Goal: Book appointment/travel/reservation

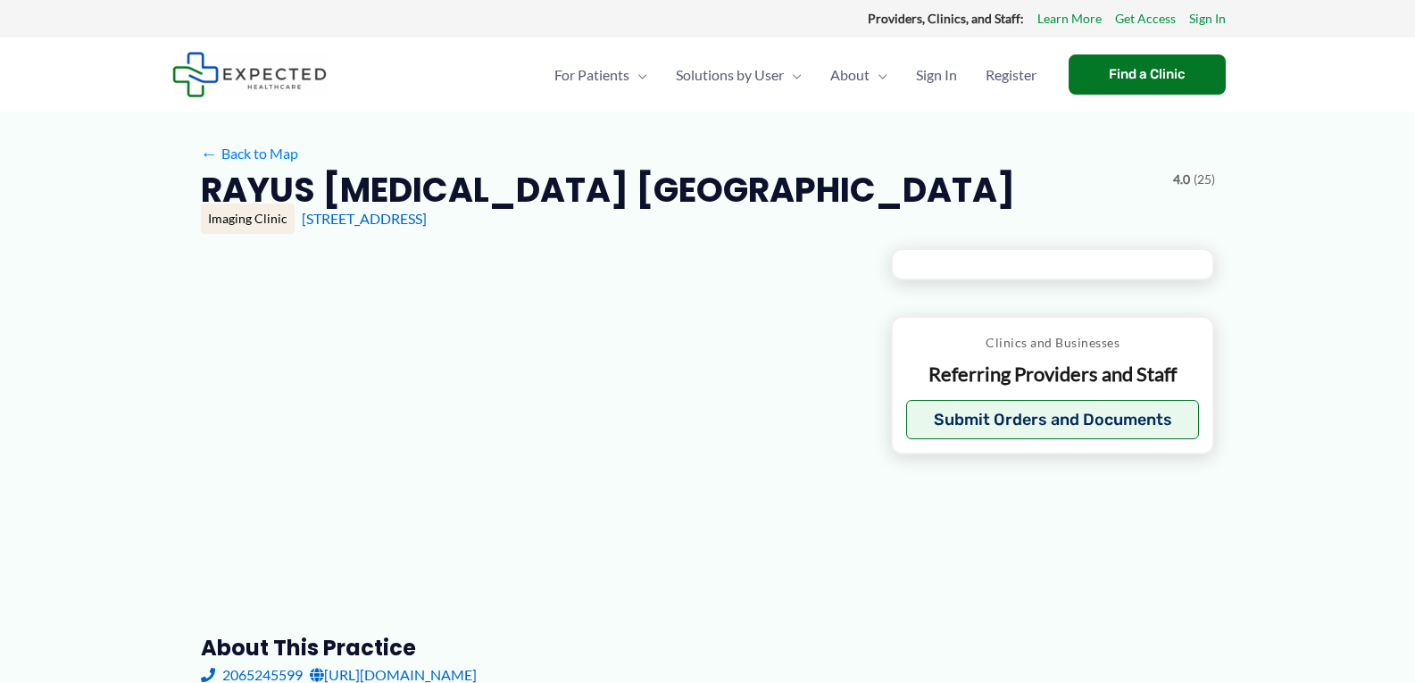
type input "**********"
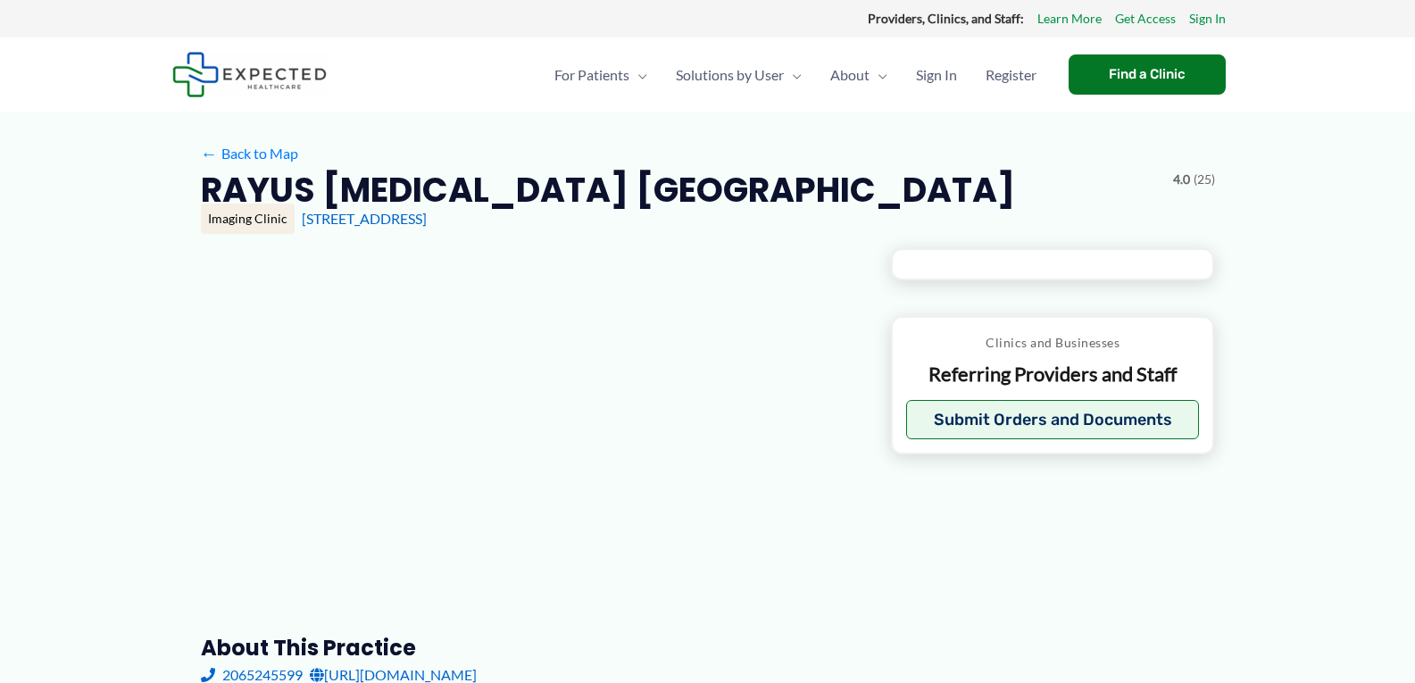
type input "**********"
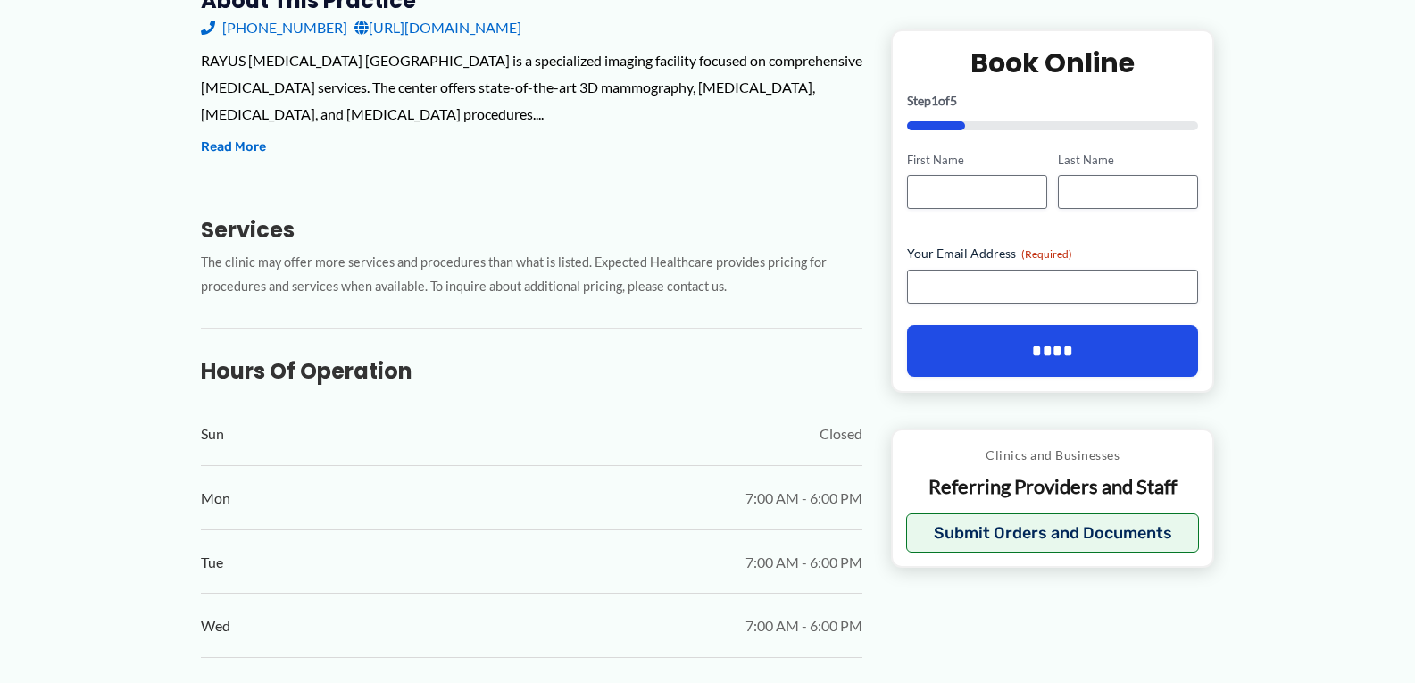
scroll to position [714, 0]
